Goal: Obtain resource: Download file/media

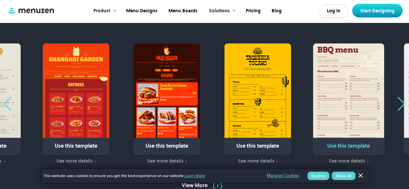
scroll to position [391, 0]
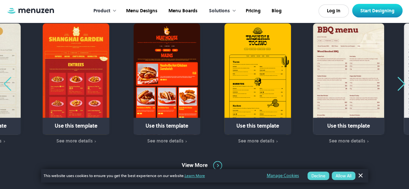
click at [399, 85] on div "Next slide" at bounding box center [401, 84] width 9 height 14
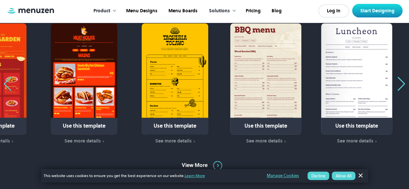
click at [399, 85] on div "Next slide" at bounding box center [401, 84] width 9 height 14
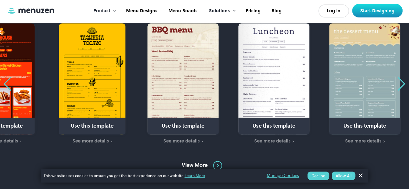
click at [399, 85] on div "Next slide" at bounding box center [401, 84] width 9 height 14
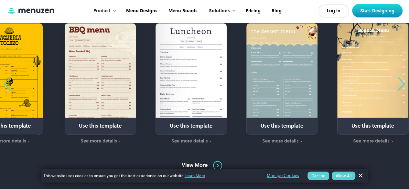
click at [399, 85] on div "Next slide" at bounding box center [401, 84] width 9 height 14
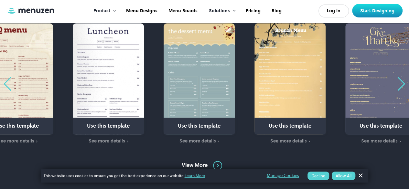
click at [399, 85] on div "Next slide" at bounding box center [401, 84] width 9 height 14
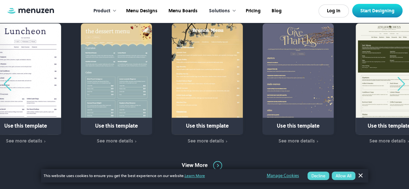
click at [399, 85] on div "Next slide" at bounding box center [401, 84] width 9 height 14
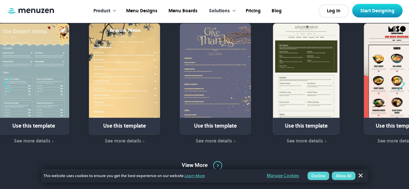
click at [399, 85] on div "Next slide" at bounding box center [401, 84] width 9 height 14
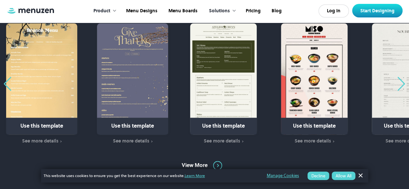
click at [399, 85] on div "Next slide" at bounding box center [401, 84] width 9 height 14
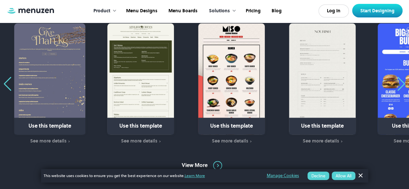
click at [399, 85] on div "Next slide" at bounding box center [401, 84] width 9 height 14
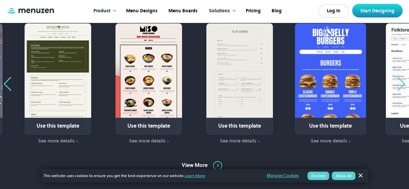
click at [399, 85] on div "Next slide" at bounding box center [401, 84] width 9 height 14
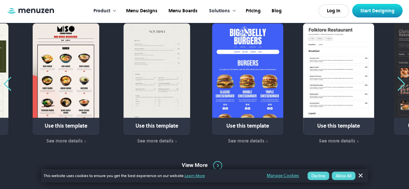
click at [399, 85] on div "Next slide" at bounding box center [401, 84] width 9 height 14
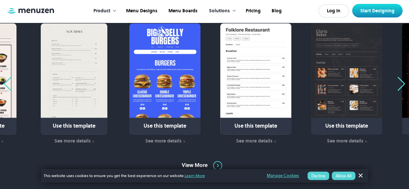
click at [399, 85] on div "Next slide" at bounding box center [401, 84] width 9 height 14
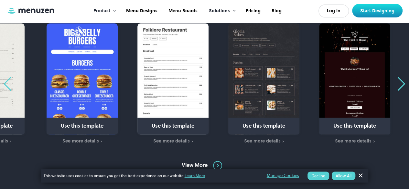
click at [399, 85] on div "Next slide" at bounding box center [401, 84] width 9 height 14
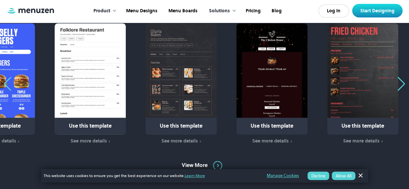
click at [399, 85] on div "Next slide" at bounding box center [401, 84] width 9 height 14
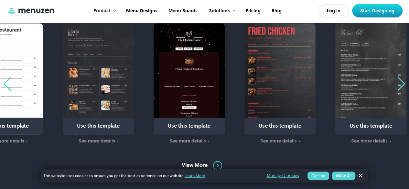
click at [399, 85] on div "Next slide" at bounding box center [401, 84] width 9 height 14
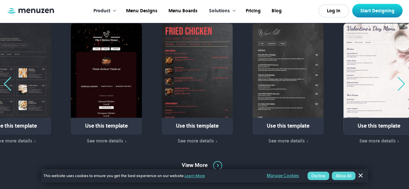
click at [399, 85] on div "Next slide" at bounding box center [401, 84] width 9 height 14
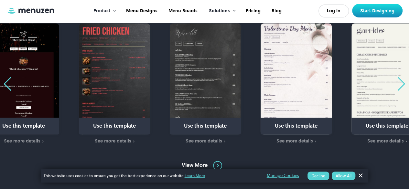
click at [399, 85] on div "Next slide" at bounding box center [401, 84] width 9 height 14
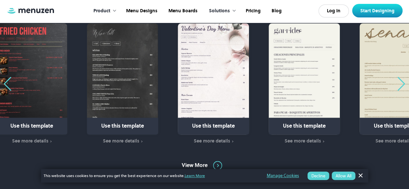
click at [399, 85] on div "Next slide" at bounding box center [401, 84] width 9 height 14
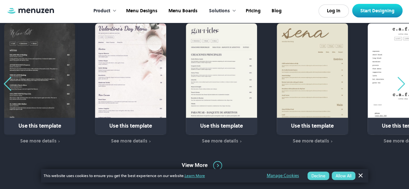
click at [399, 85] on div "Next slide" at bounding box center [401, 84] width 9 height 14
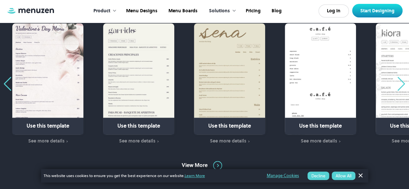
click at [399, 85] on div "Next slide" at bounding box center [401, 84] width 9 height 14
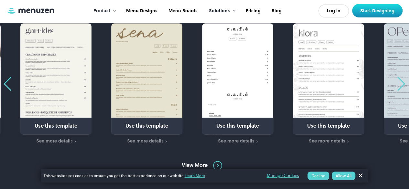
click at [399, 85] on div "Next slide" at bounding box center [401, 84] width 9 height 14
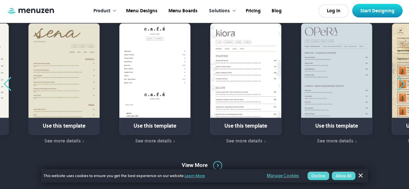
click at [399, 85] on div "Next slide" at bounding box center [401, 84] width 9 height 14
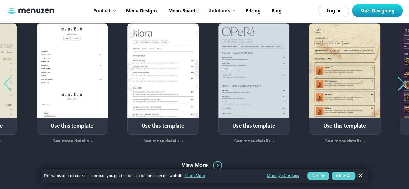
click at [399, 85] on div "Next slide" at bounding box center [401, 84] width 9 height 14
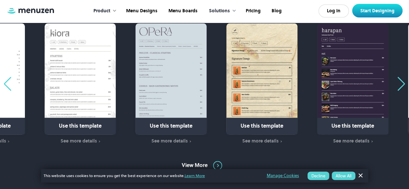
click at [399, 85] on div "Next slide" at bounding box center [401, 84] width 9 height 14
